Goal: Check status: Check status

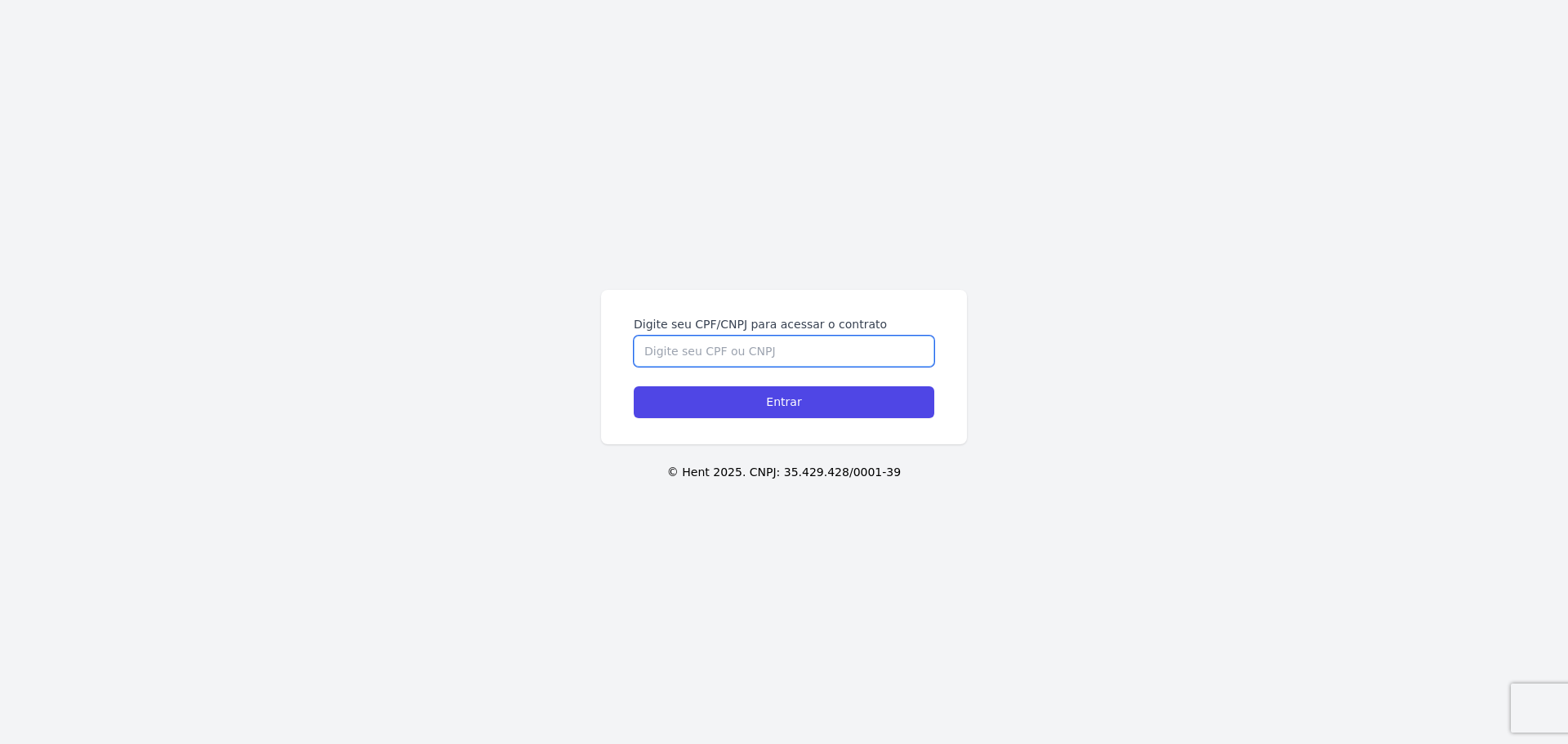
click at [802, 337] on input "Digite seu CPF/CNPJ para acessar o contrato" at bounding box center [784, 350] width 300 height 31
type input "14620135704"
click at [633, 386] on input "Entrar" at bounding box center [784, 402] width 300 height 31
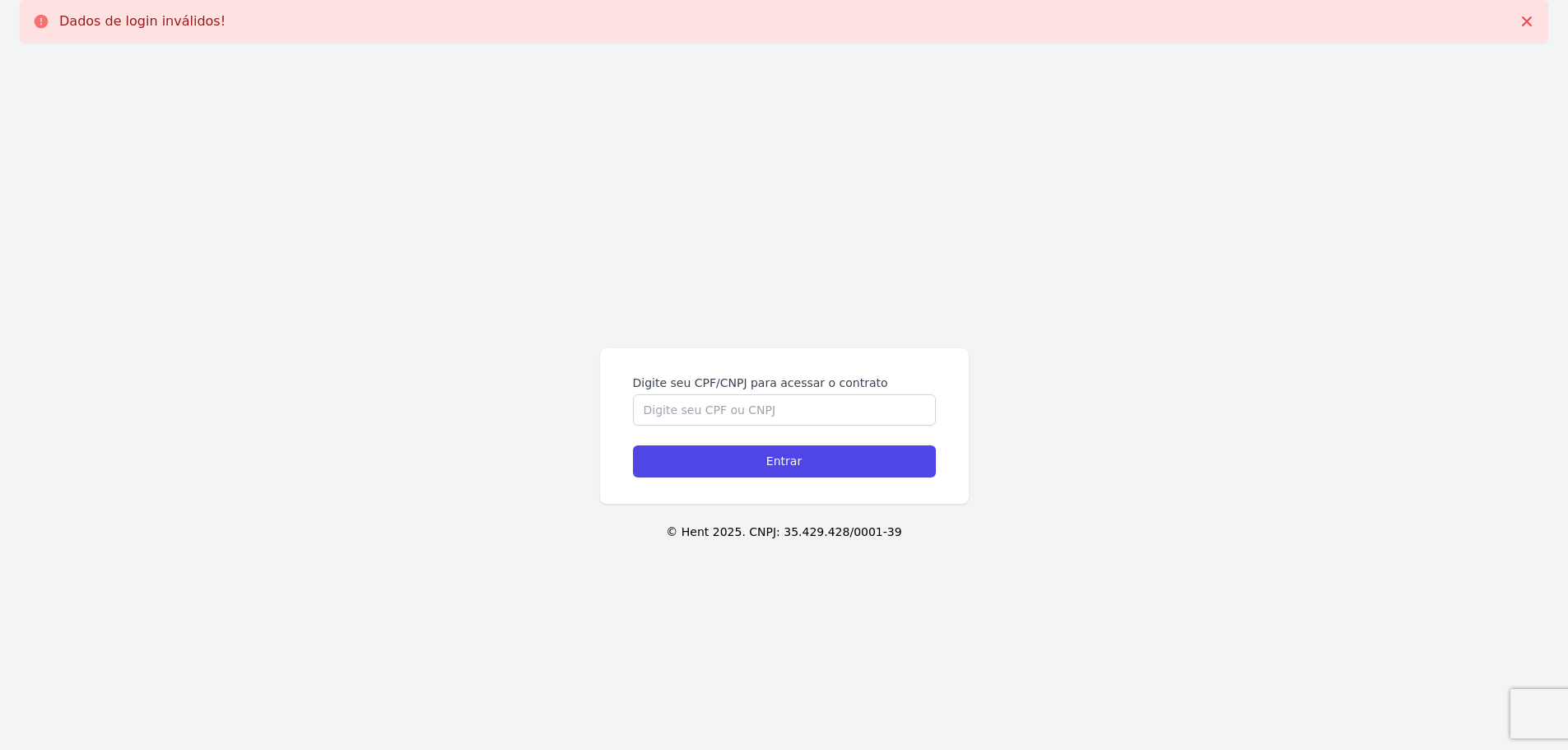
click at [752, 386] on label "Digite seu CPF/CNPJ para acessar o contrato" at bounding box center [784, 382] width 303 height 16
click at [752, 394] on input "Digite seu CPF/CNPJ para acessar o contrato" at bounding box center [784, 409] width 303 height 32
click at [752, 400] on input "Digite seu CPF/CNPJ para acessar o contrato" at bounding box center [784, 409] width 303 height 32
type input "14620135704"
click at [633, 446] on input "Entrar" at bounding box center [784, 461] width 303 height 32
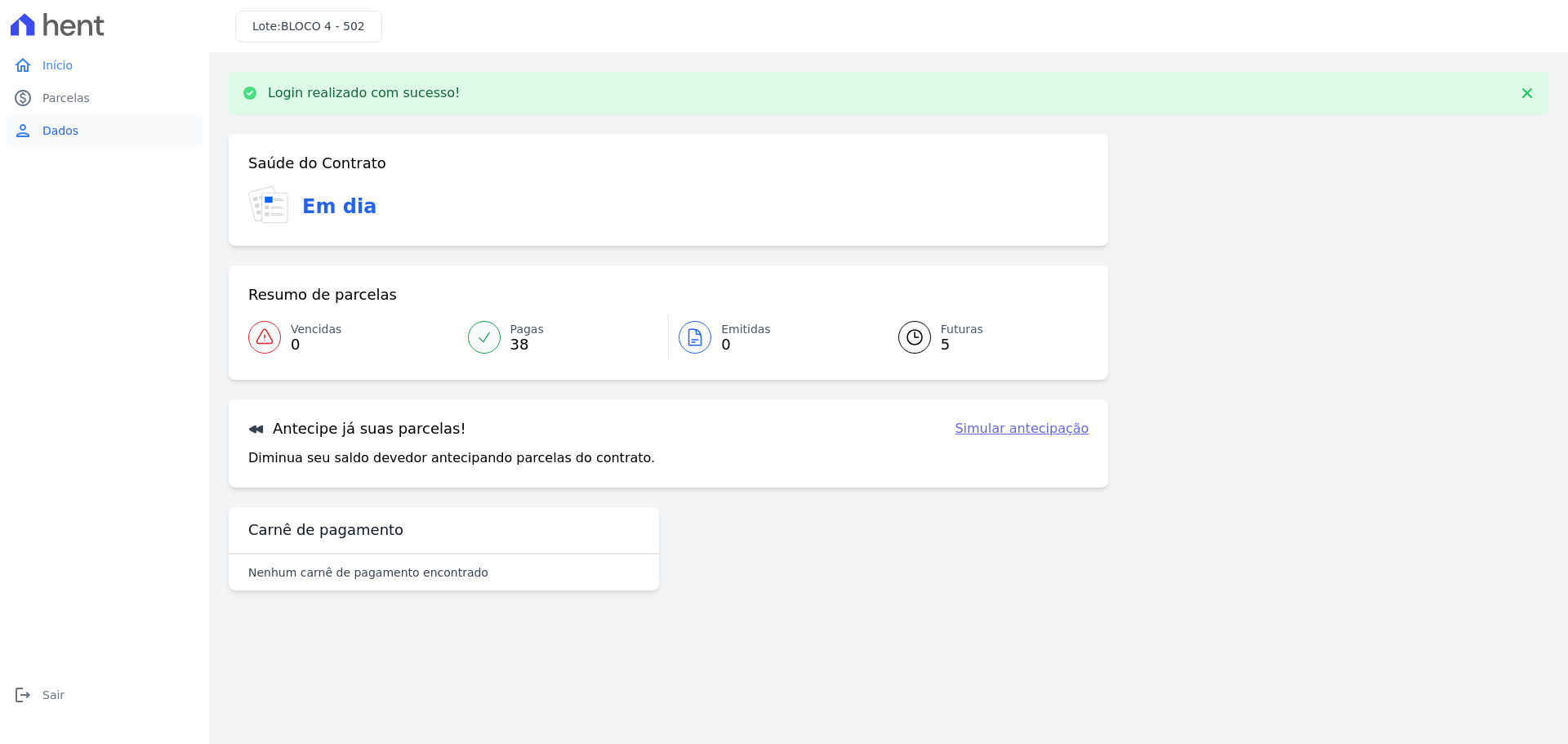
click at [76, 137] on link "person Dados" at bounding box center [104, 130] width 196 height 32
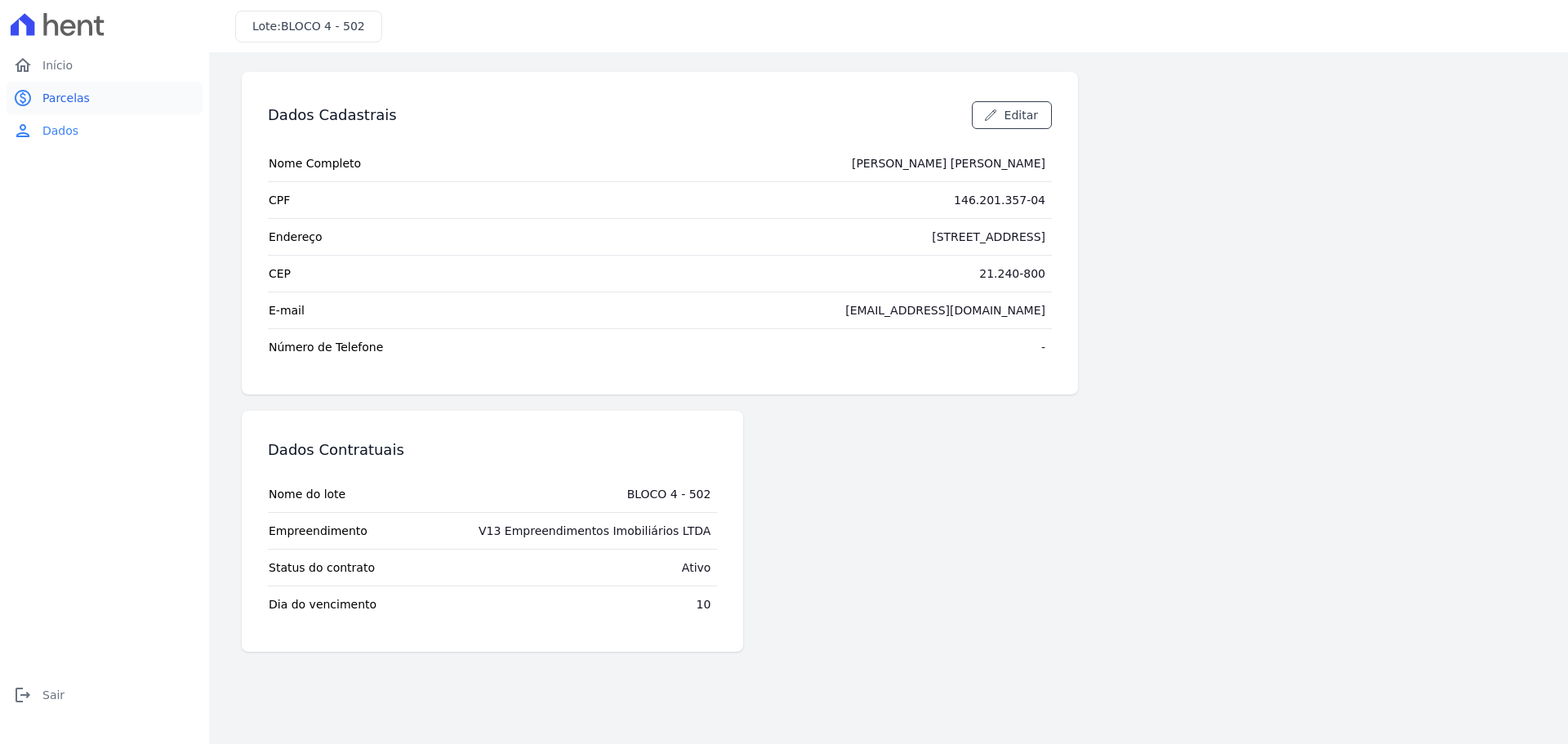
click at [74, 101] on span "Parcelas" at bounding box center [66, 98] width 48 height 16
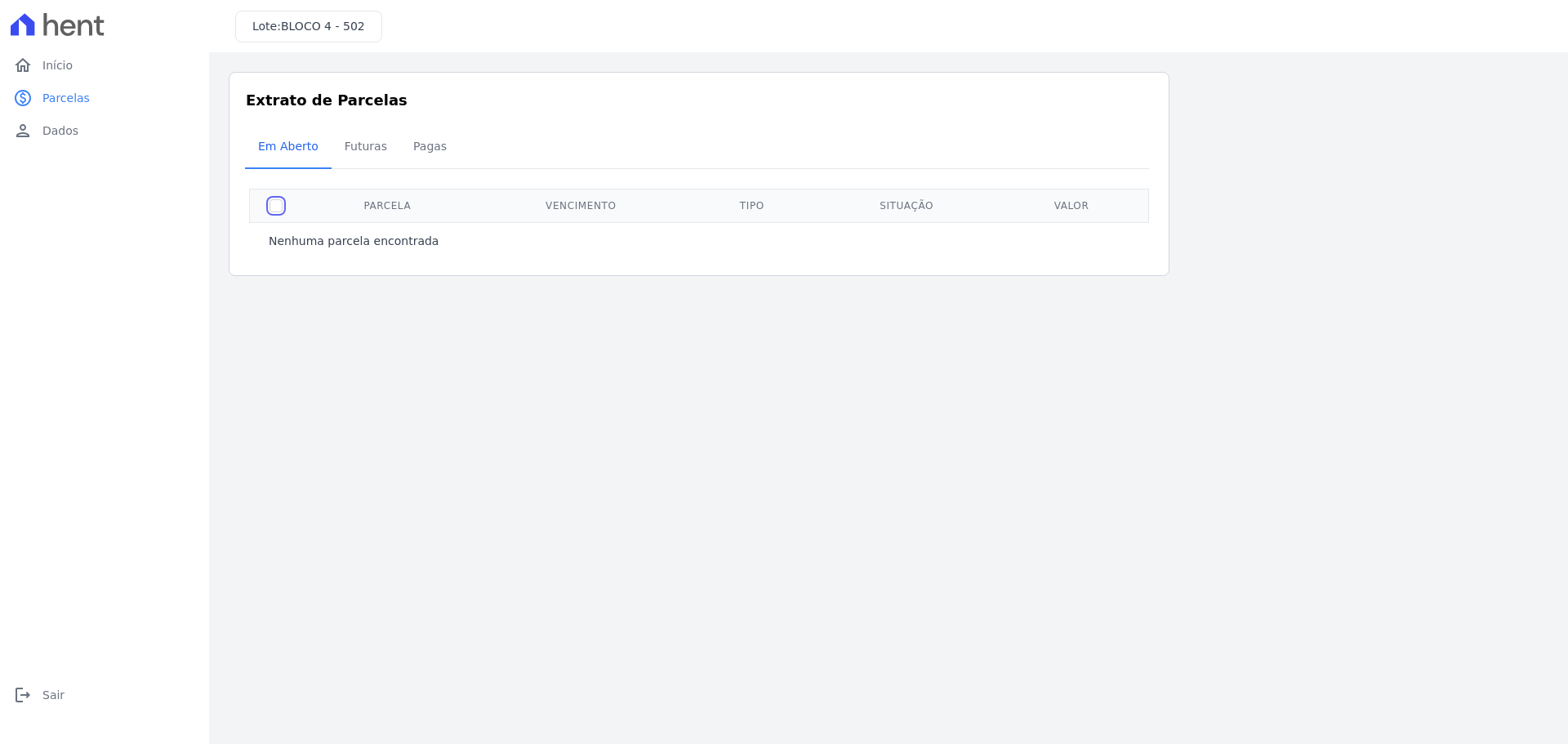
click at [278, 203] on input "checkbox" at bounding box center [276, 206] width 13 height 13
checkbox input "true"
click at [367, 253] on div "Nenhuma parcela encontrada" at bounding box center [698, 241] width 899 height 36
click at [350, 156] on span "Futuras" at bounding box center [366, 146] width 62 height 32
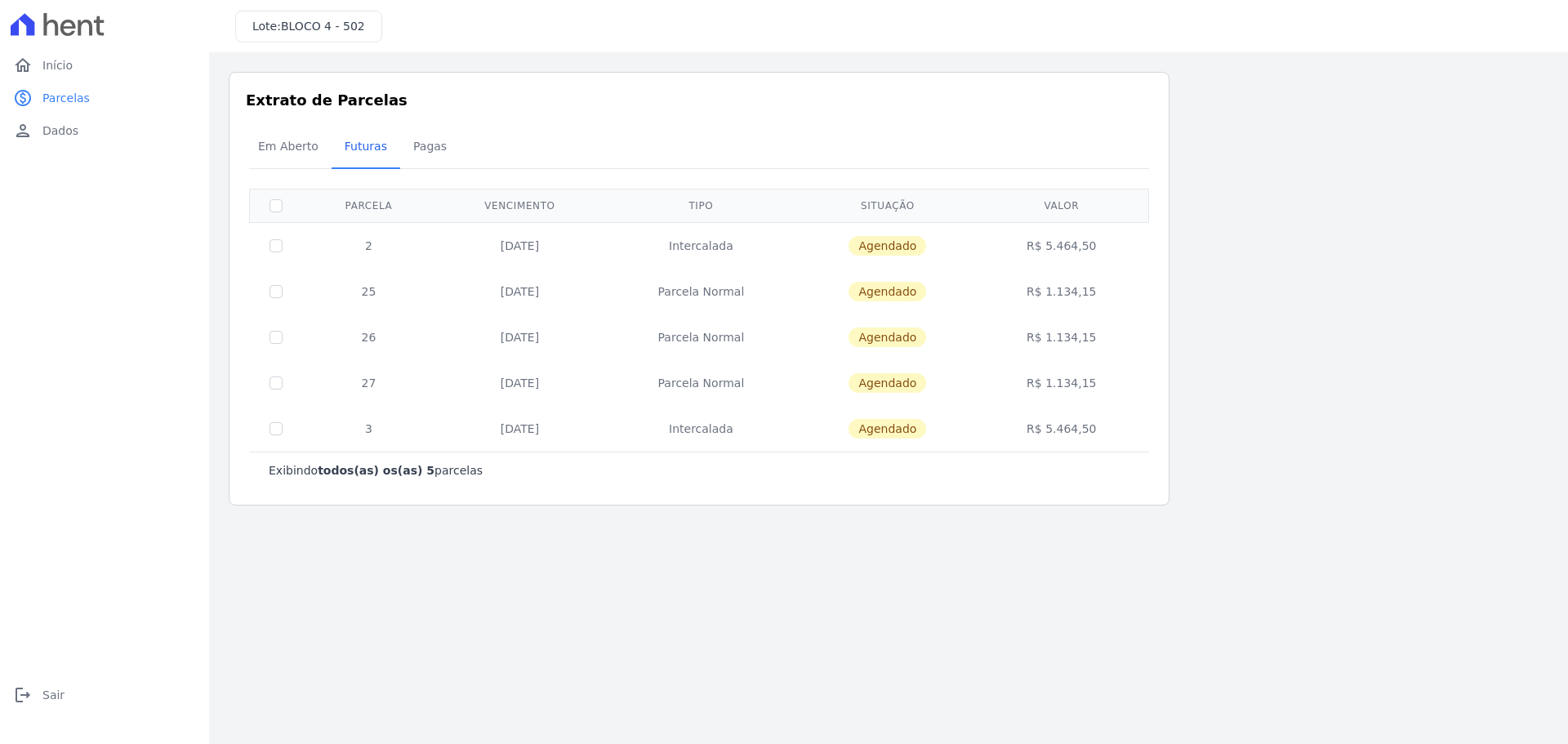
click at [514, 246] on td "20/12/2024" at bounding box center [519, 245] width 169 height 47
click at [527, 430] on td "20/12/2025" at bounding box center [519, 429] width 169 height 46
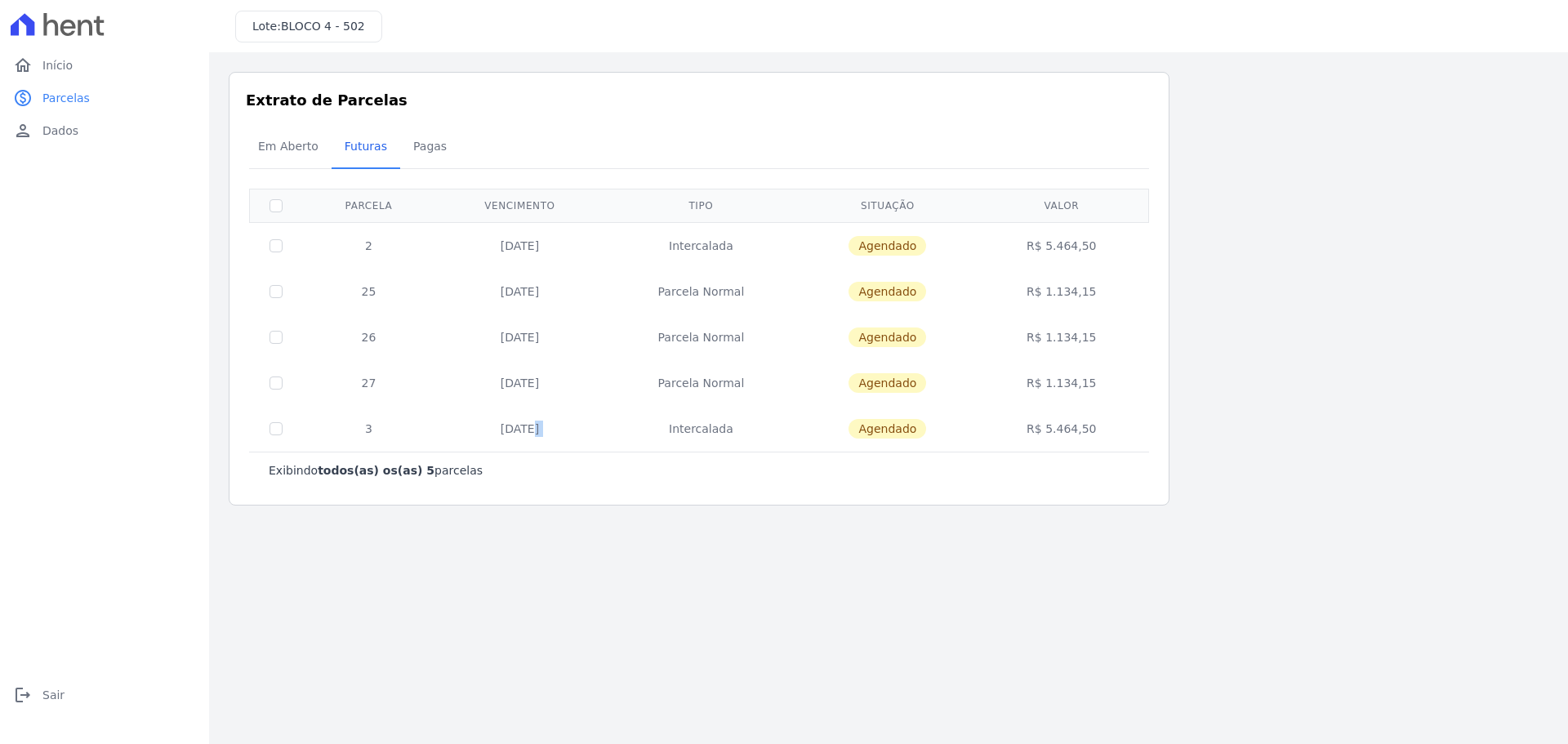
click at [527, 430] on td "20/12/2025" at bounding box center [519, 429] width 169 height 46
click at [417, 134] on span "Pagas" at bounding box center [430, 146] width 53 height 32
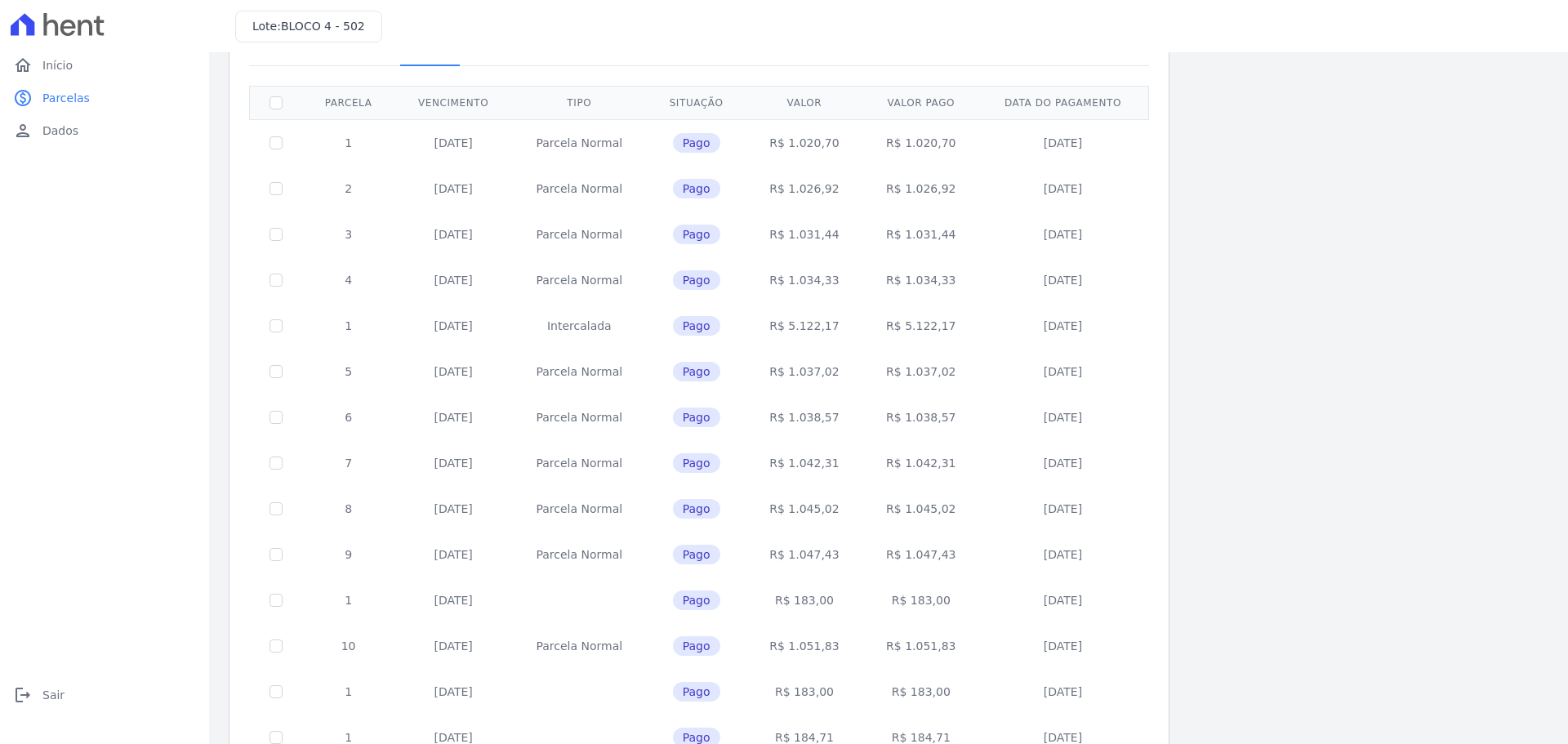
scroll to position [80, 0]
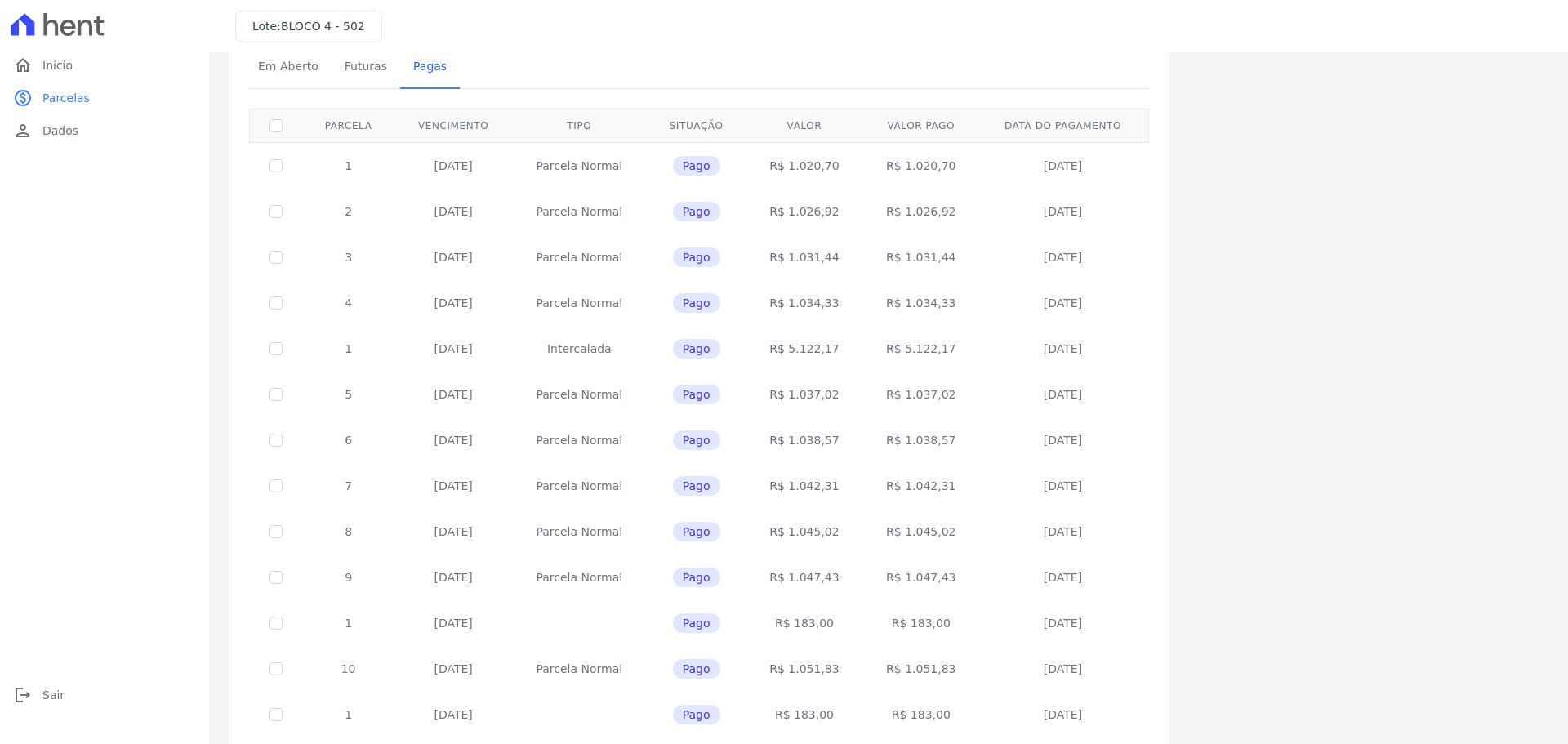
click at [909, 352] on td "R$ 5.122,17" at bounding box center [921, 349] width 117 height 46
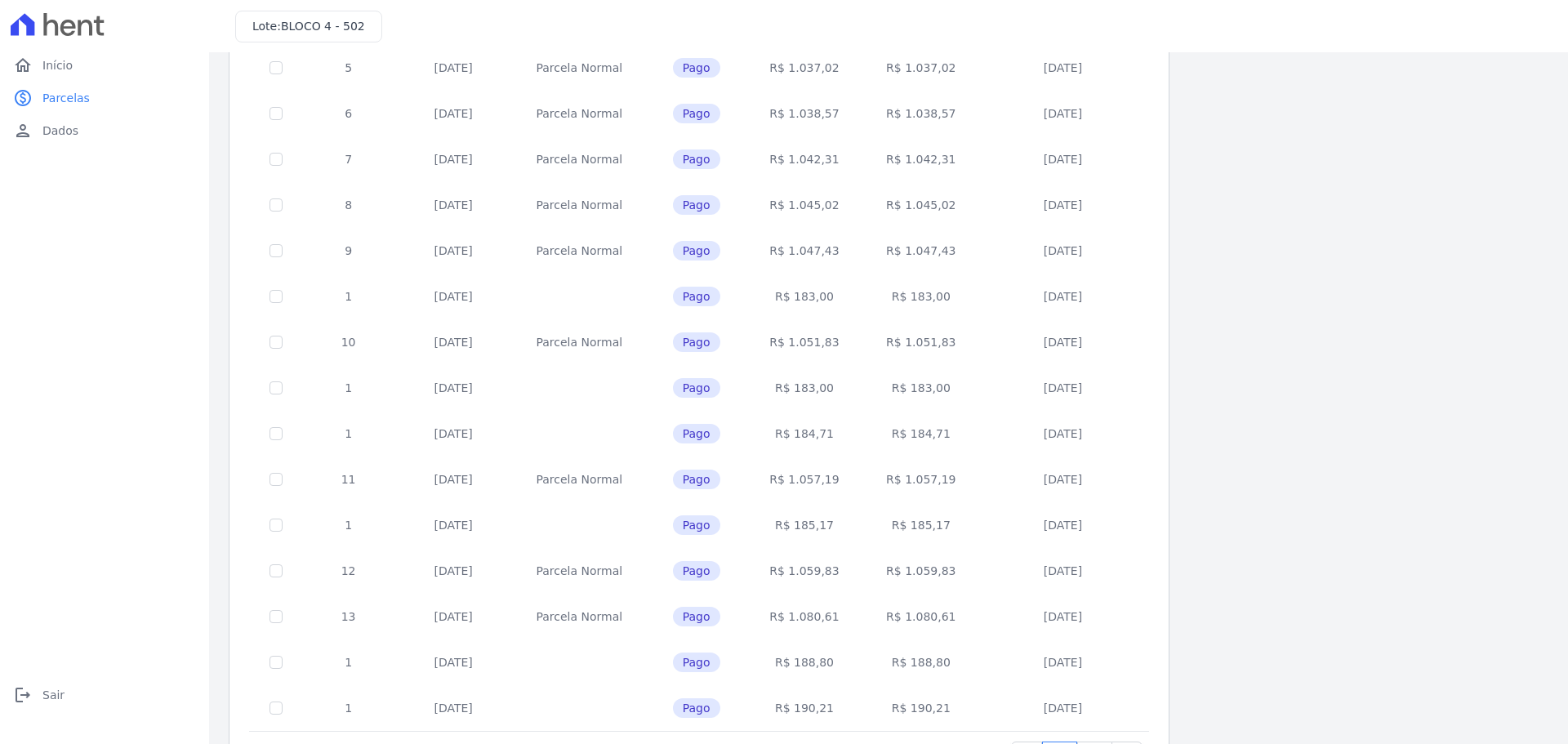
scroll to position [488, 0]
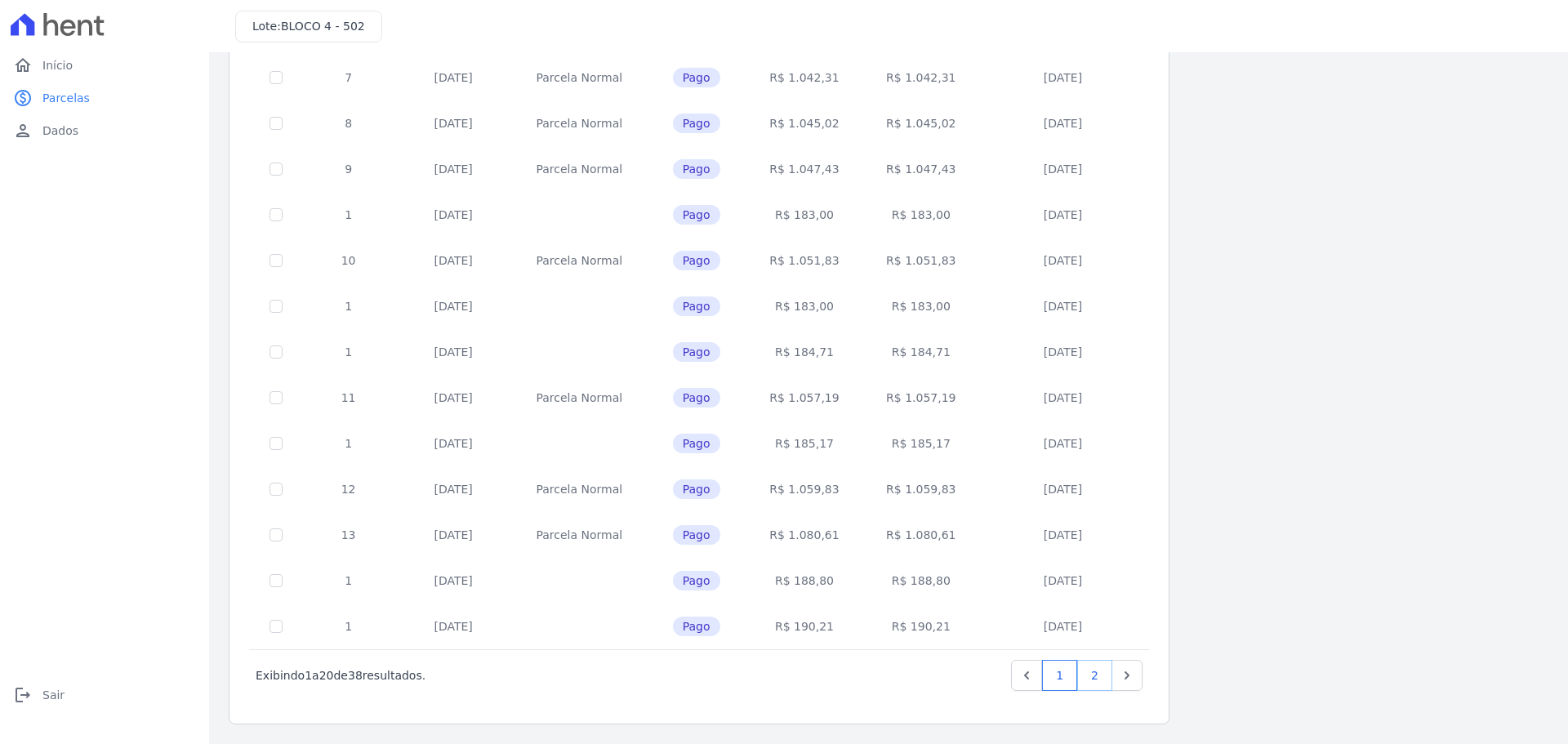
click at [1096, 680] on link "2" at bounding box center [1094, 675] width 35 height 31
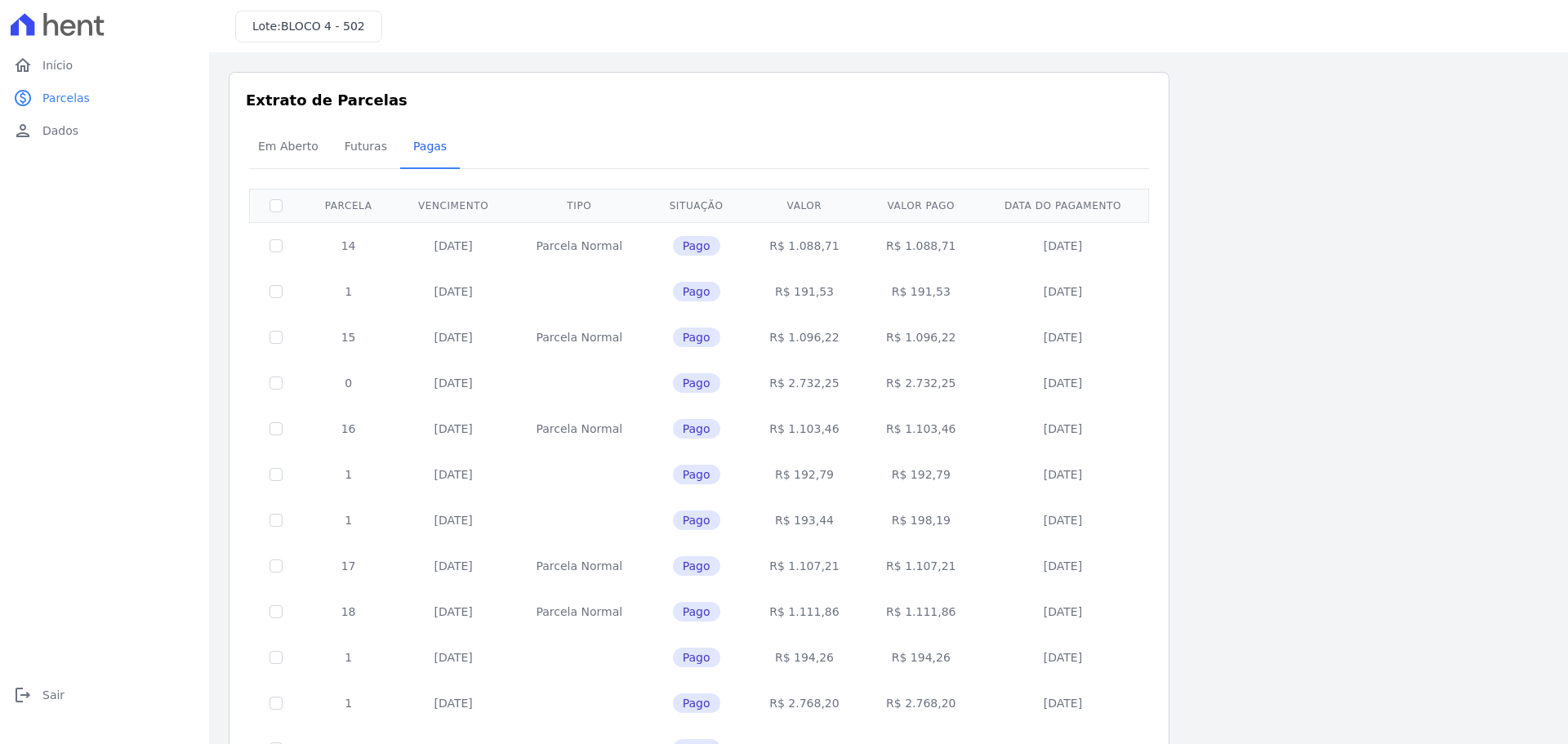
click at [814, 382] on td "R$ 2.732,25" at bounding box center [805, 383] width 117 height 46
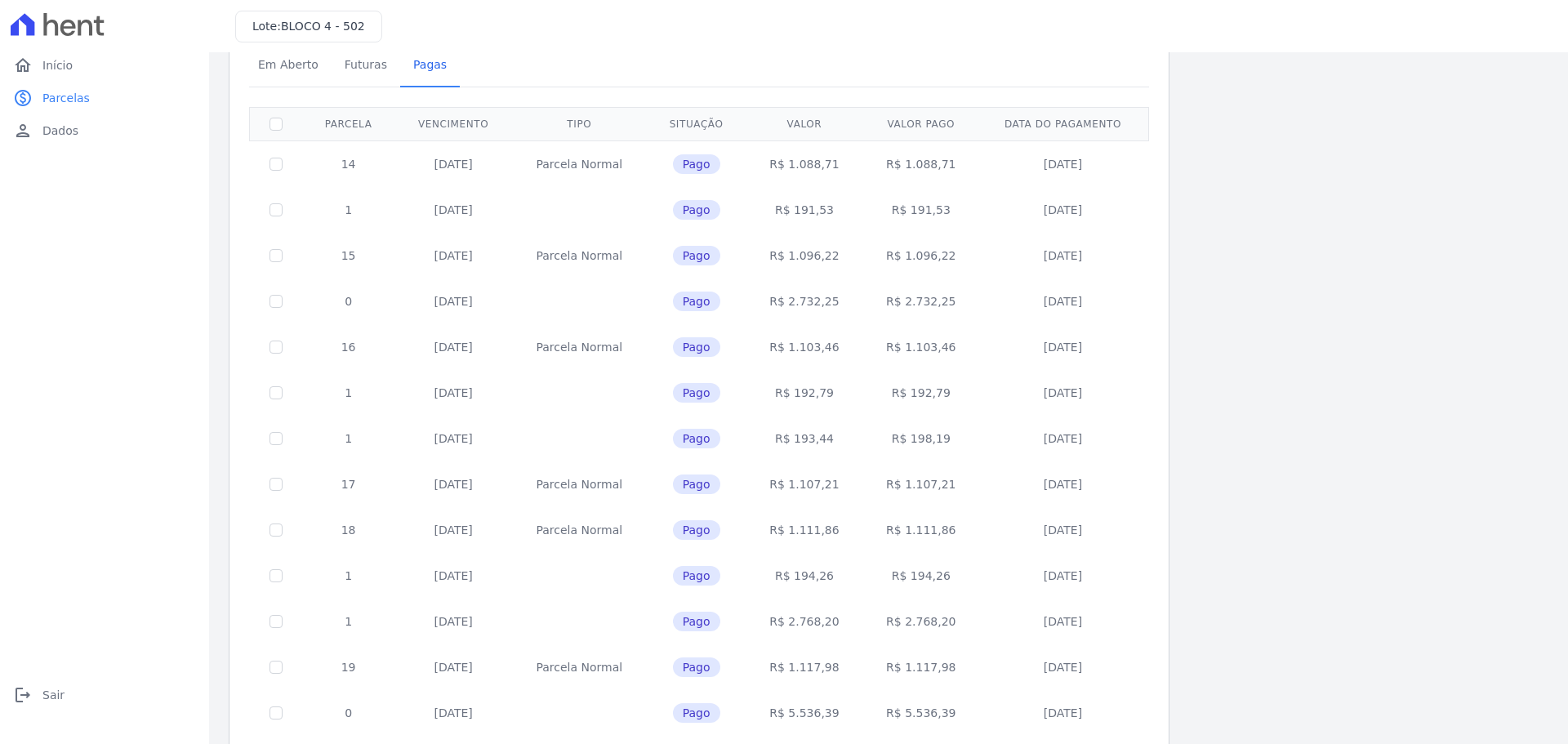
click at [812, 624] on td "R$ 2.768,20" at bounding box center [805, 621] width 117 height 46
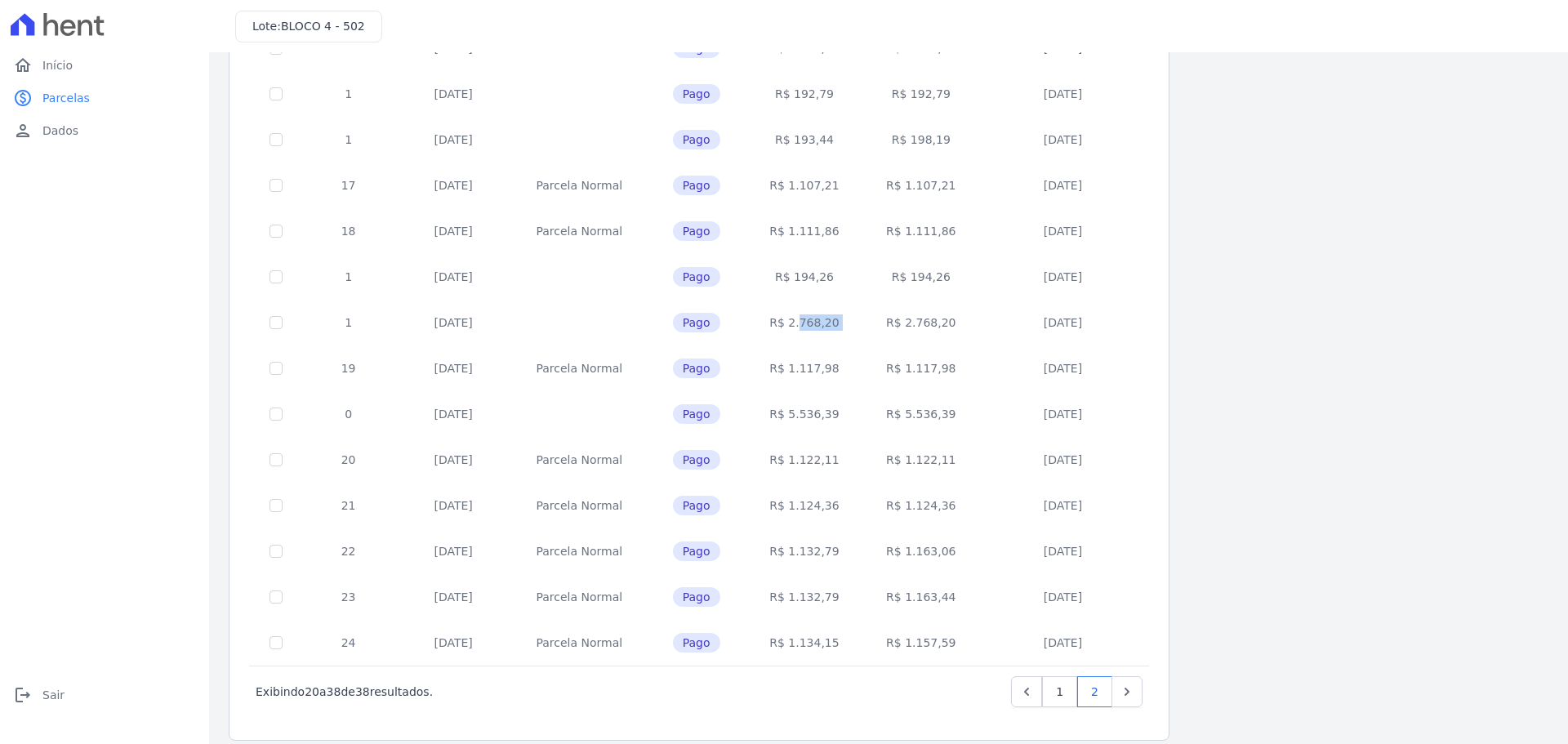
scroll to position [397, 0]
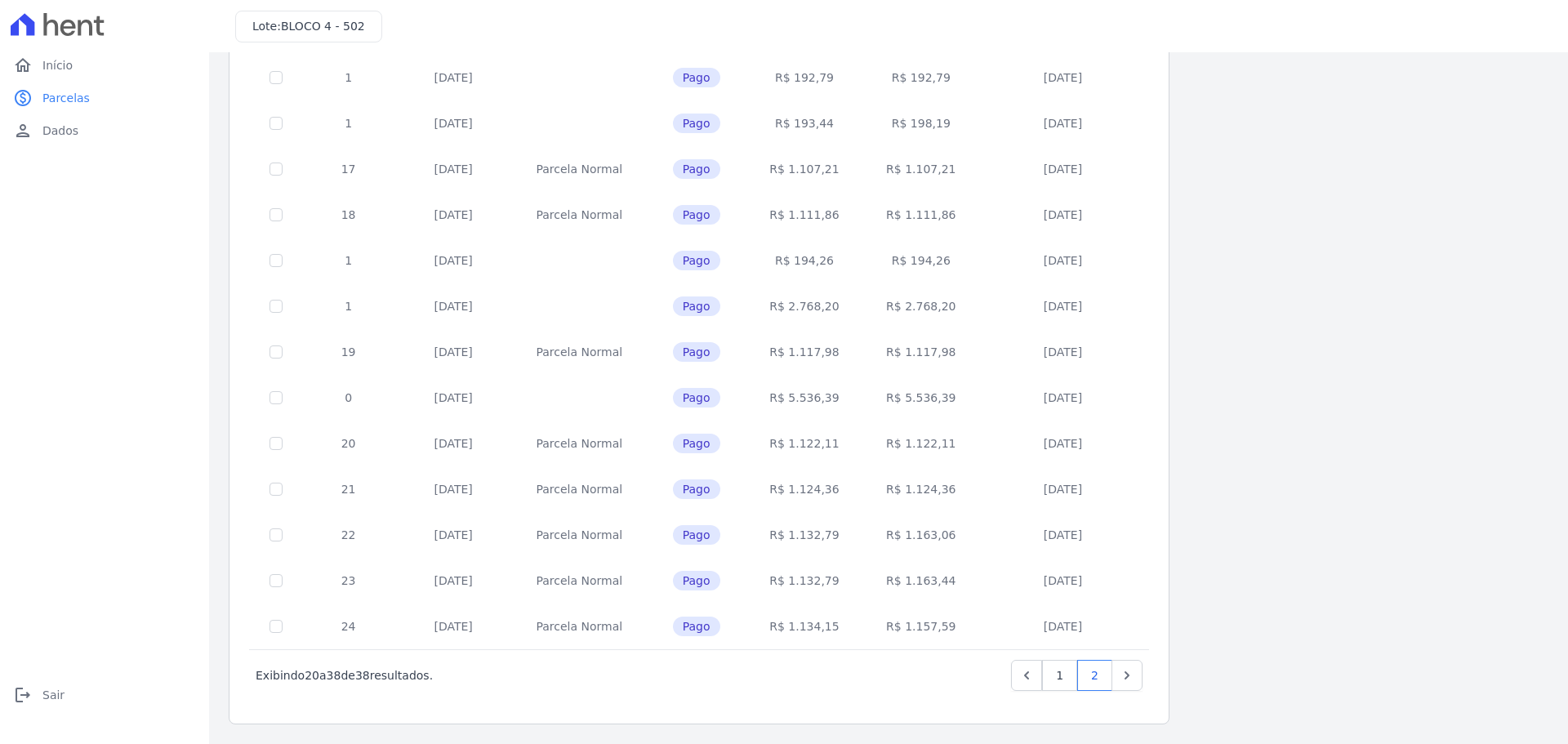
click at [800, 396] on td "R$ 5.536,39" at bounding box center [805, 397] width 117 height 46
click at [1052, 462] on td "27/03/2025" at bounding box center [1063, 443] width 167 height 46
click at [1067, 679] on link "1" at bounding box center [1059, 675] width 35 height 31
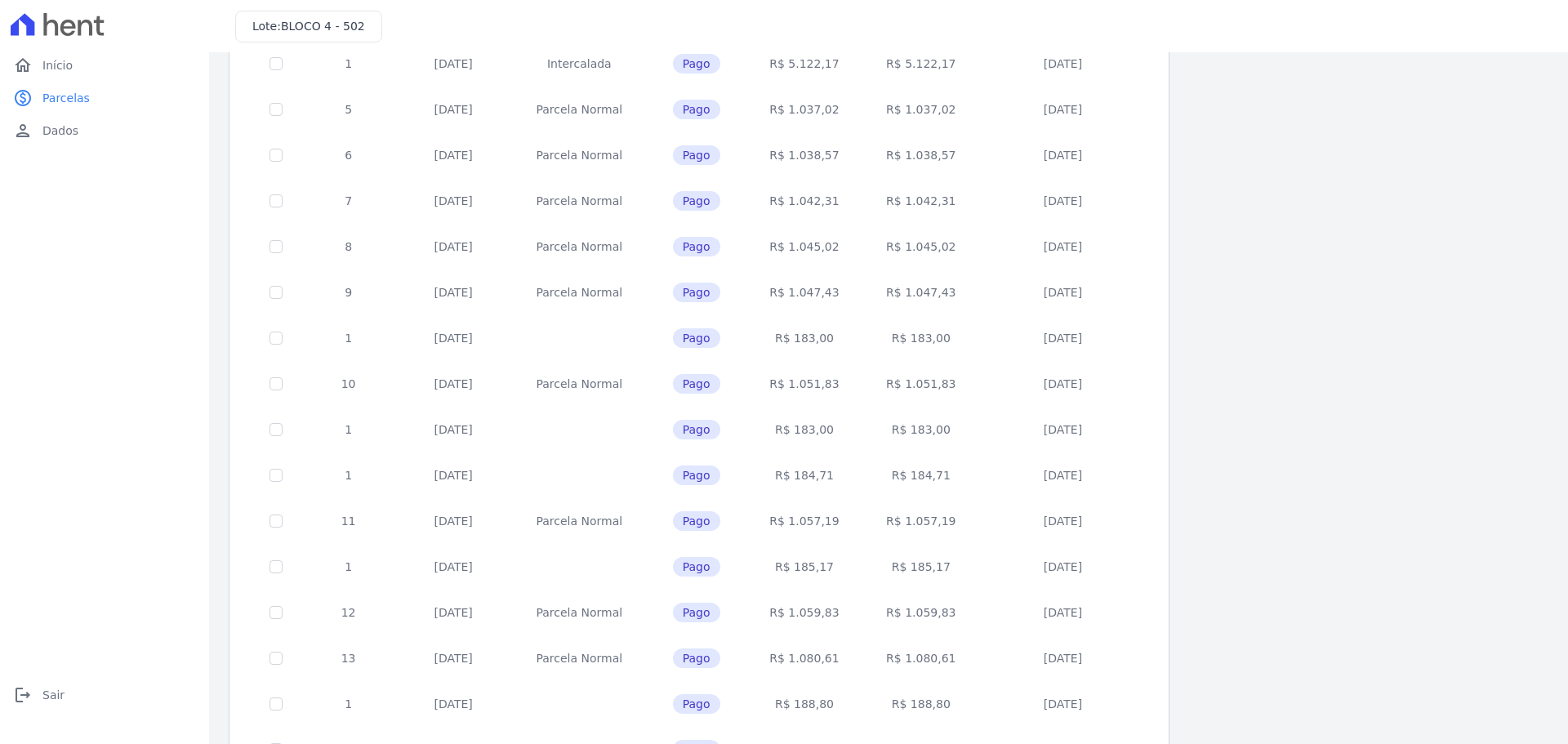
scroll to position [488, 0]
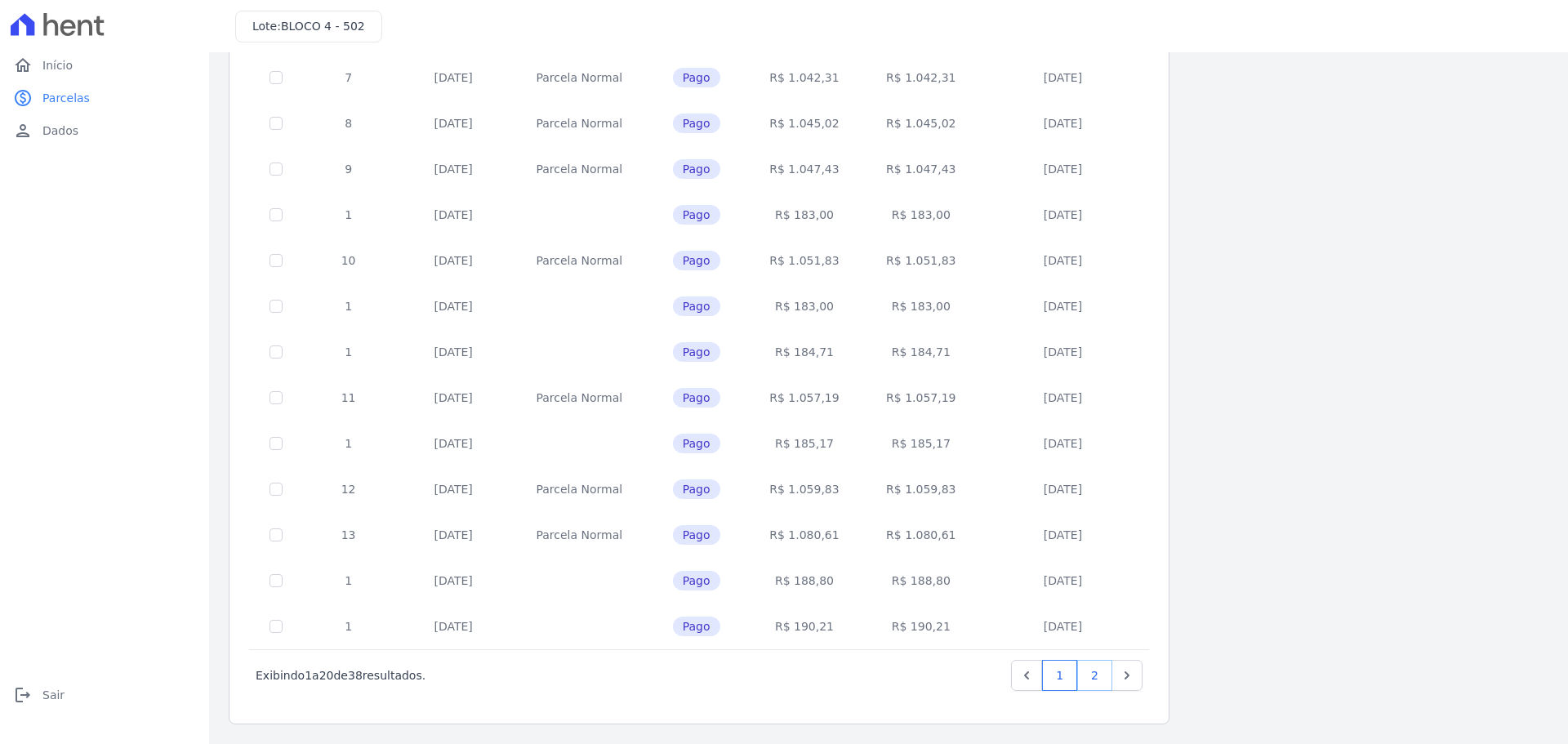
click at [1096, 673] on link "2" at bounding box center [1094, 675] width 35 height 31
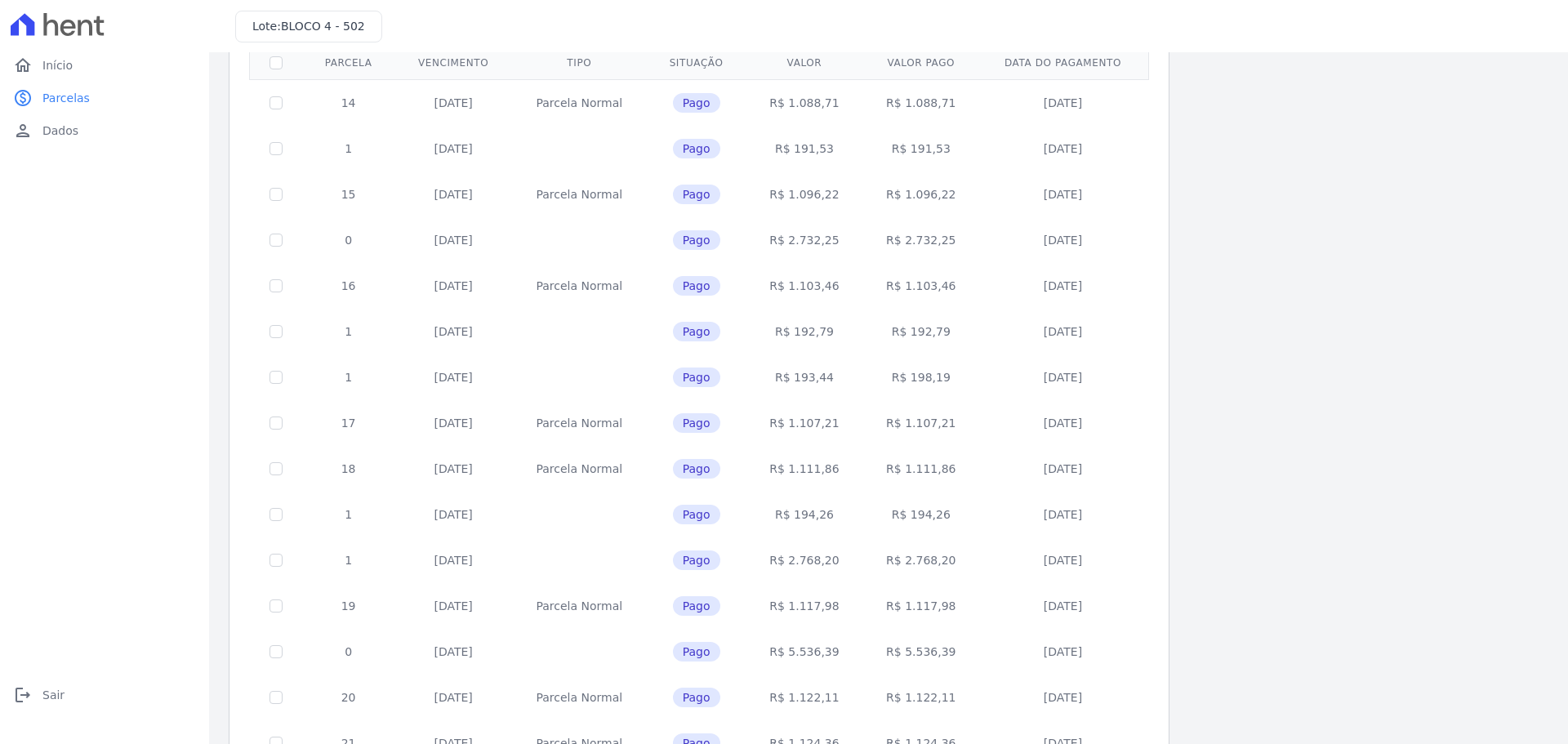
scroll to position [397, 0]
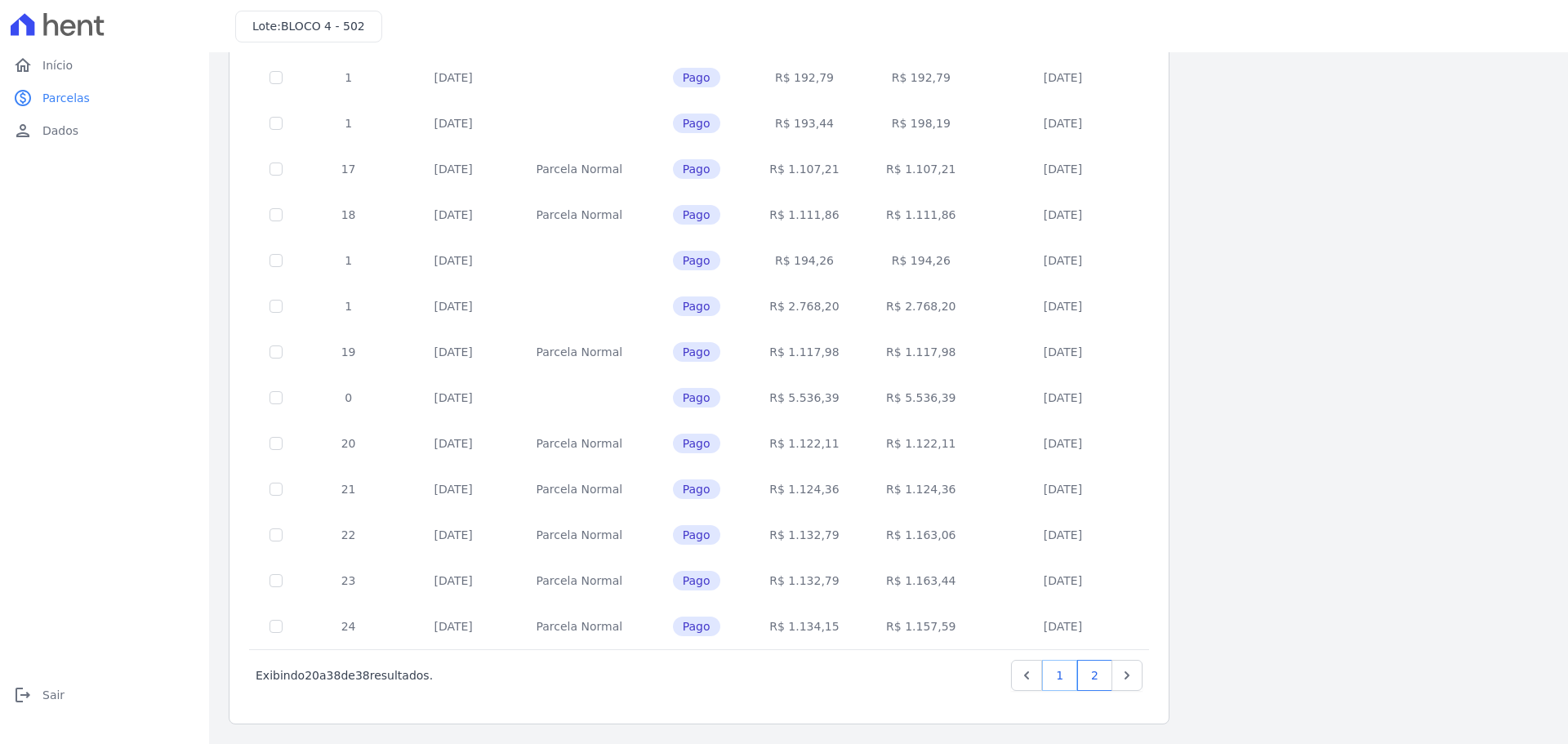
click at [1059, 683] on link "1" at bounding box center [1059, 675] width 35 height 31
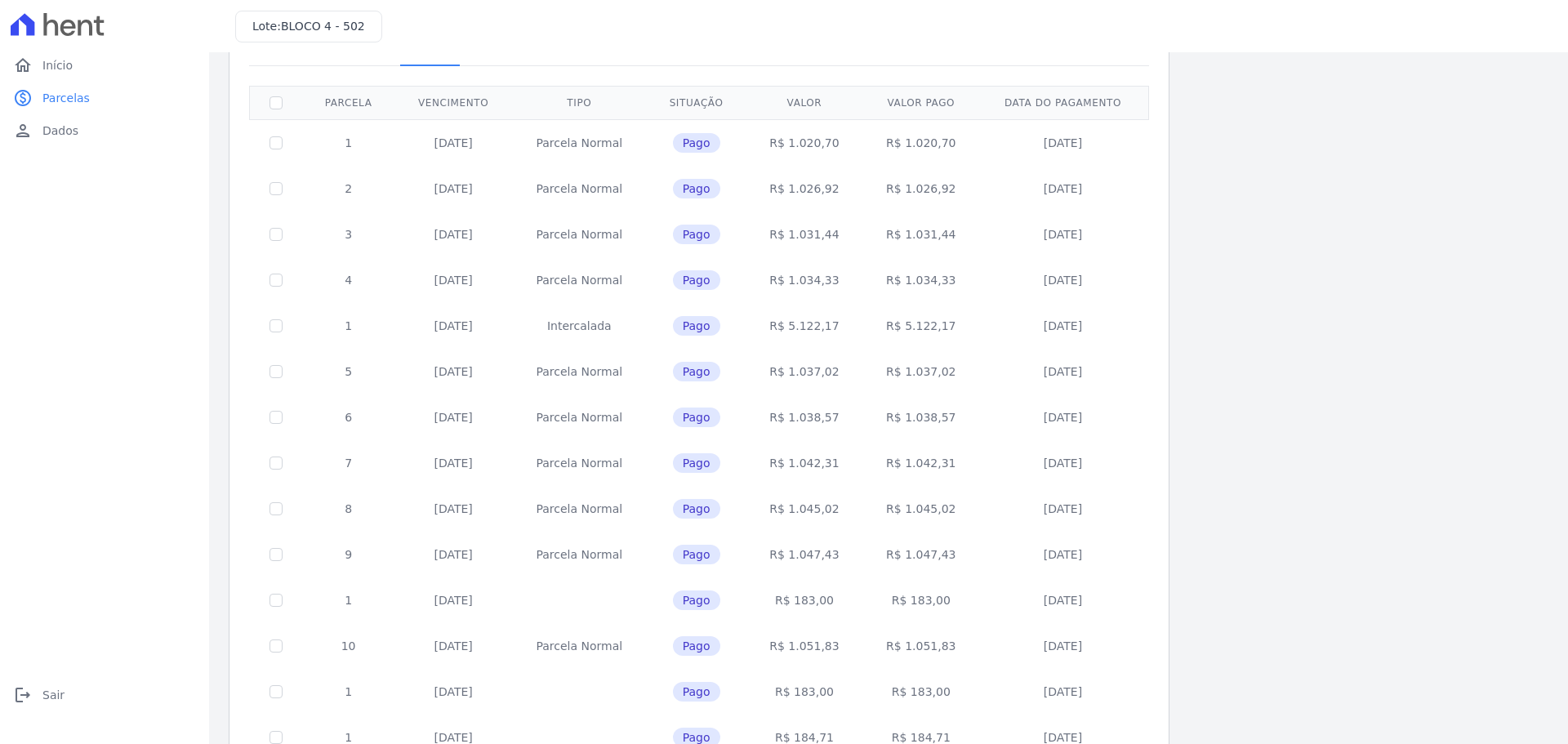
scroll to position [488, 0]
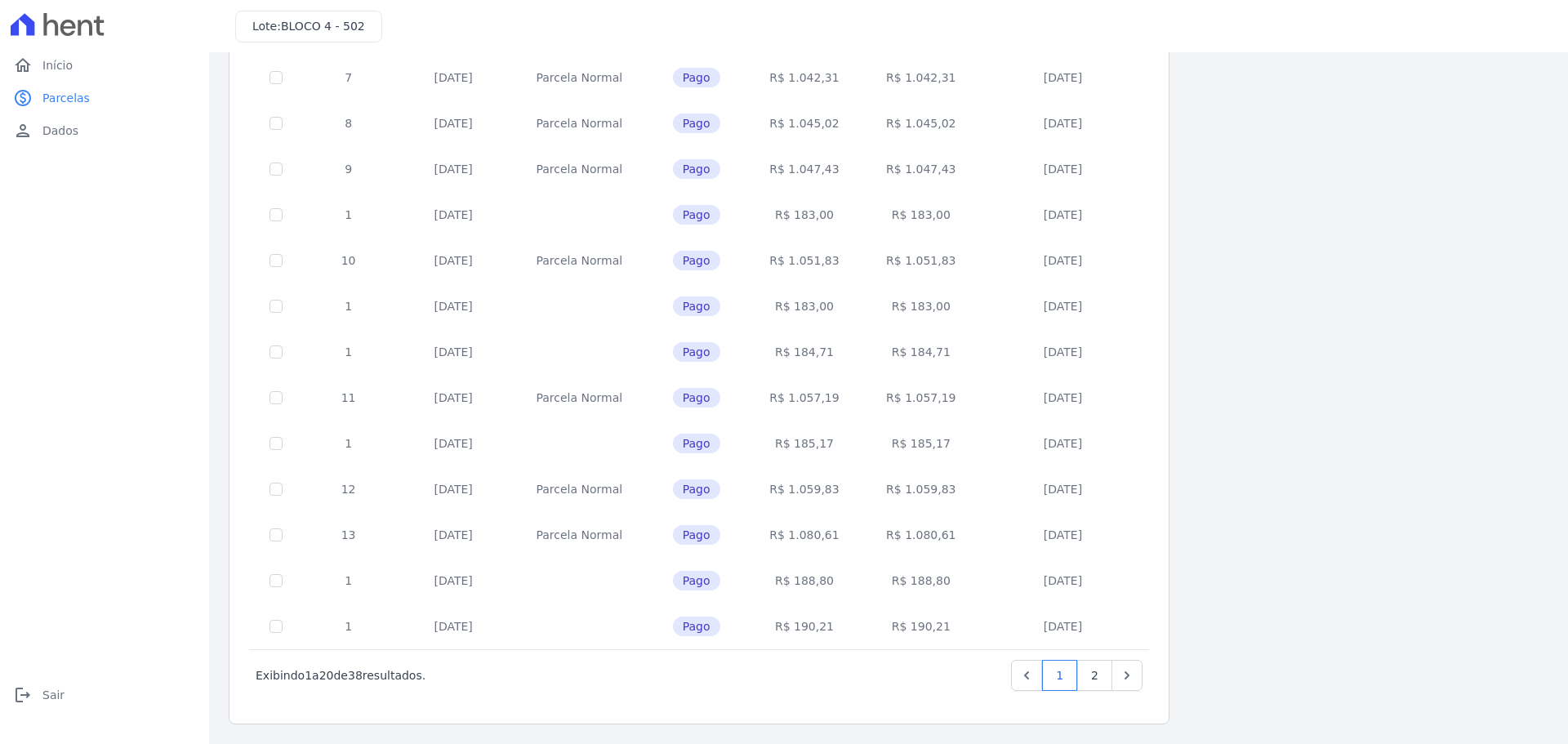
drag, startPoint x: 319, startPoint y: 201, endPoint x: 1104, endPoint y: 620, distance: 889.8
click at [1104, 620] on table "Parcela Vencimento Tipo Situação Valor Valor pago Data do pagamento 1 10/09/202…" at bounding box center [698, 174] width 899 height 949
copy table "Parcela Vencimento Tipo Situação Valor Valor pago Data do pagamento 1 10/09/202…"
click at [1100, 670] on link "2" at bounding box center [1094, 675] width 35 height 31
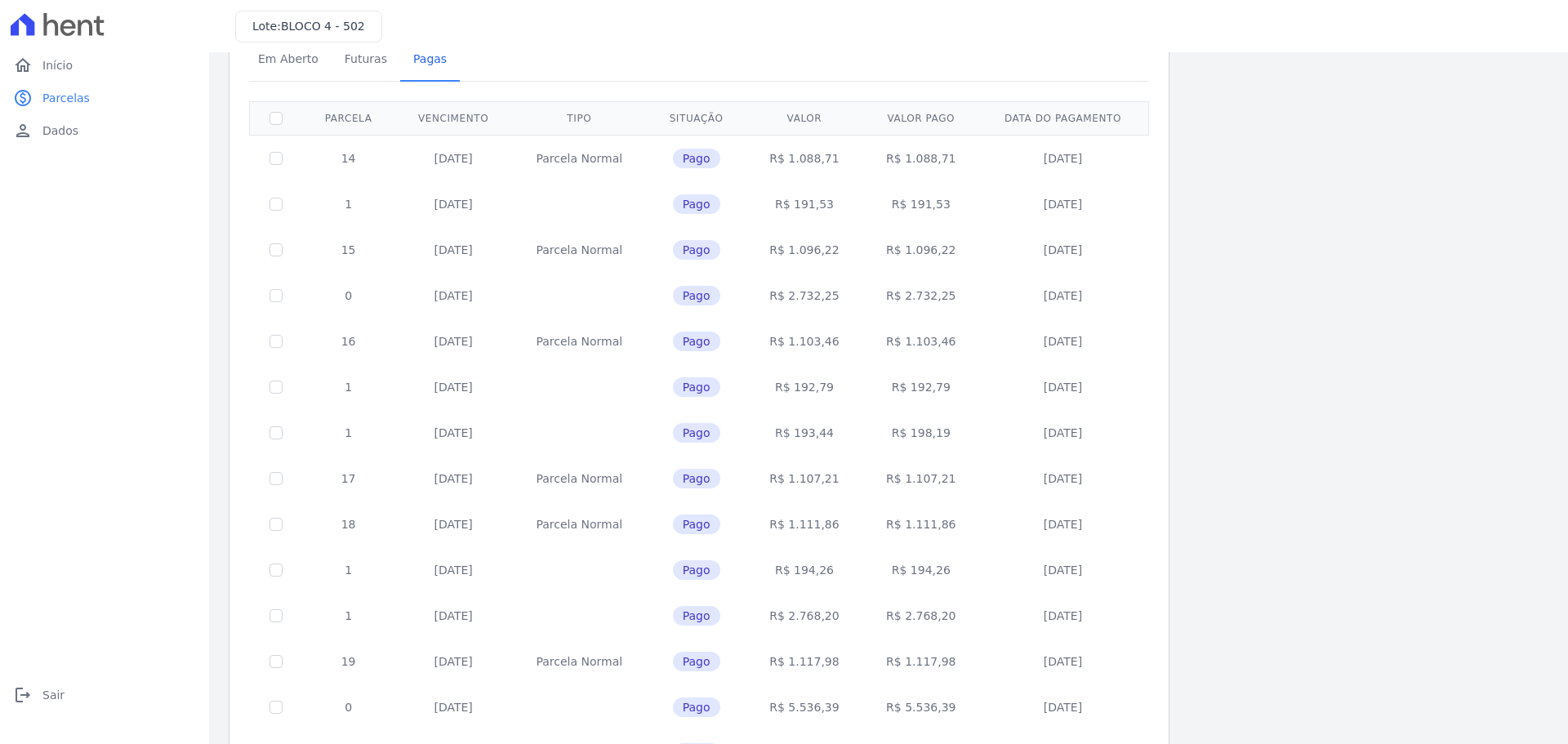
scroll to position [397, 0]
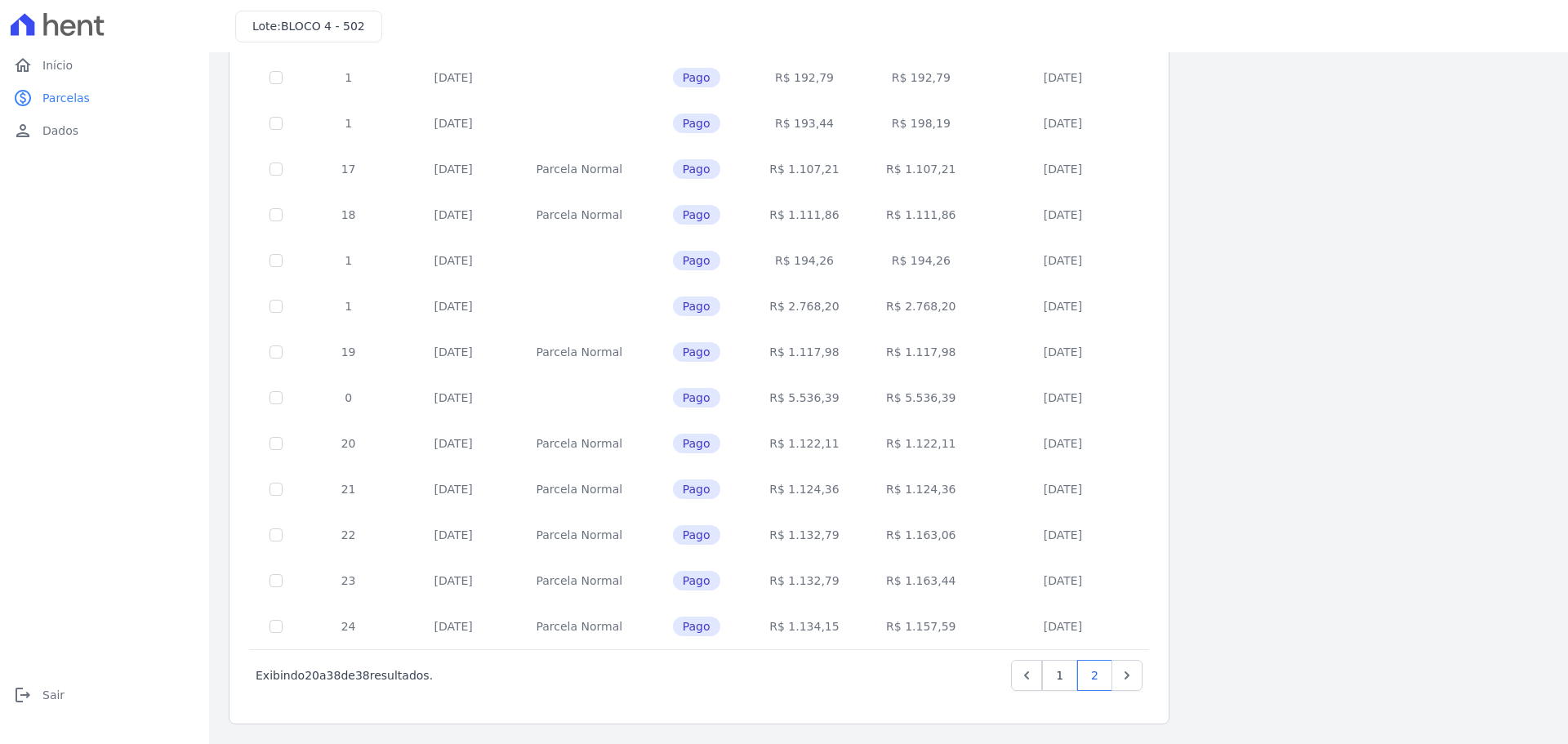
drag, startPoint x: 334, startPoint y: 243, endPoint x: 1111, endPoint y: 607, distance: 858.0
click at [1112, 616] on tbody "14 10/10/2024 Parcela Normal Pago R$ 1.088,71 R$ 1.088,71 30/09/2024 1 20/11/20…" at bounding box center [699, 237] width 899 height 824
copy tbody "14 10/10/2024 Parcela Normal Pago R$ 1.088,71 R$ 1.088,71 30/09/2024 1 20/11/20…"
click at [1316, 358] on div "Listagem de parcelas Baixar PDF Extrato de Parcelas Em Aberto Futuras Pagas 0 s…" at bounding box center [888, 199] width 1320 height 1050
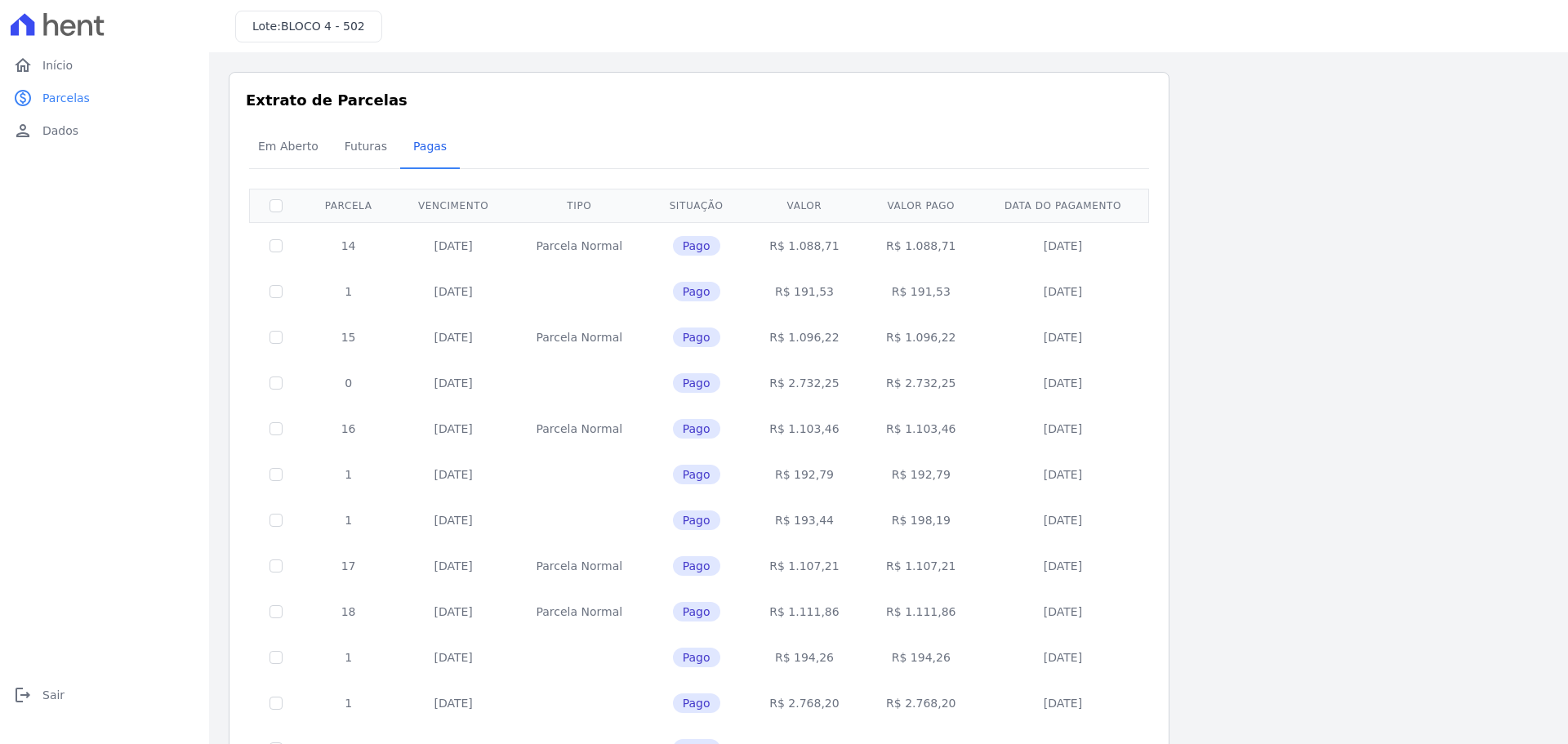
click at [1352, 318] on div "Listagem de parcelas Baixar PDF Extrato de Parcelas Em Aberto Futuras Pagas 0 s…" at bounding box center [888, 597] width 1320 height 1050
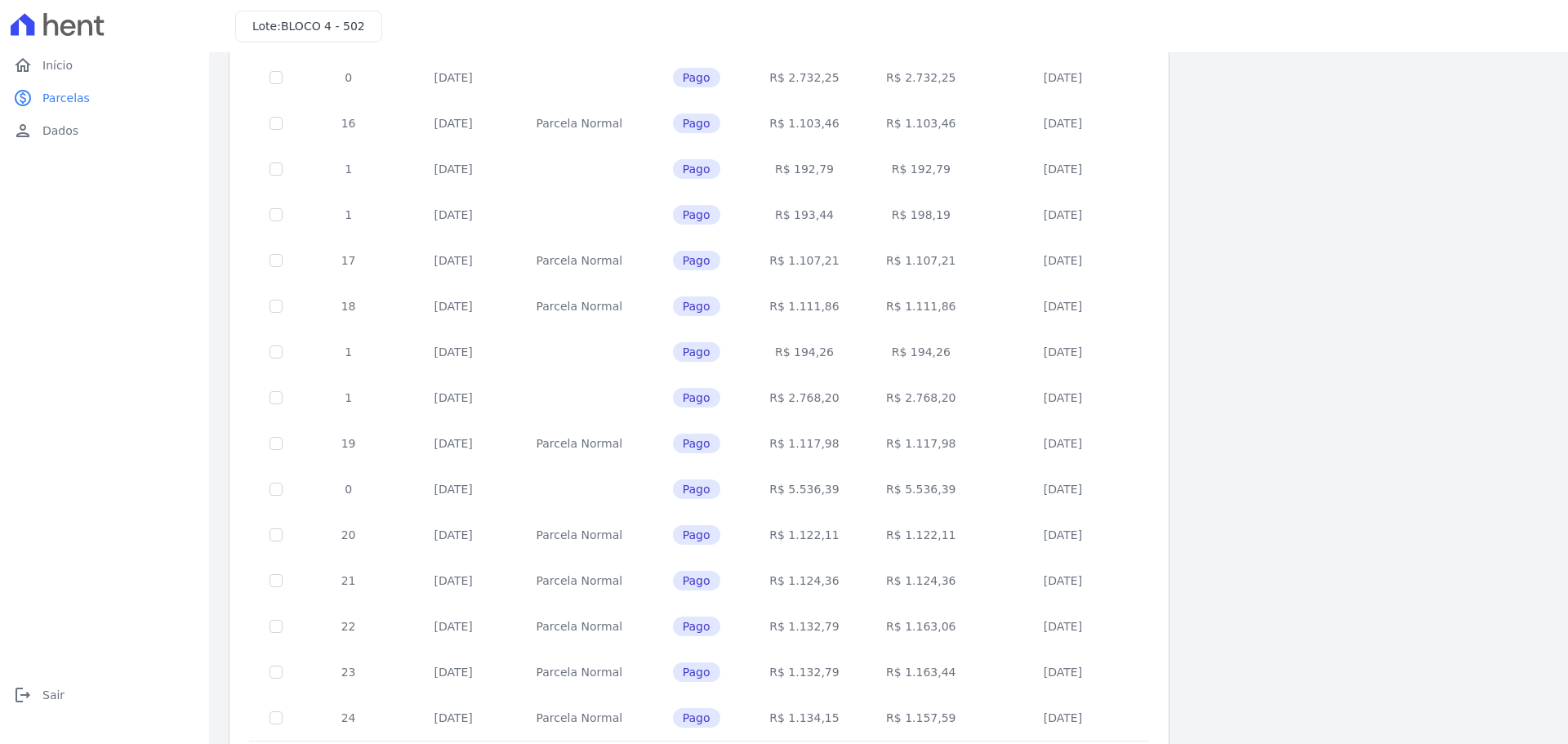
scroll to position [299, 0]
